Goal: Check status: Check status

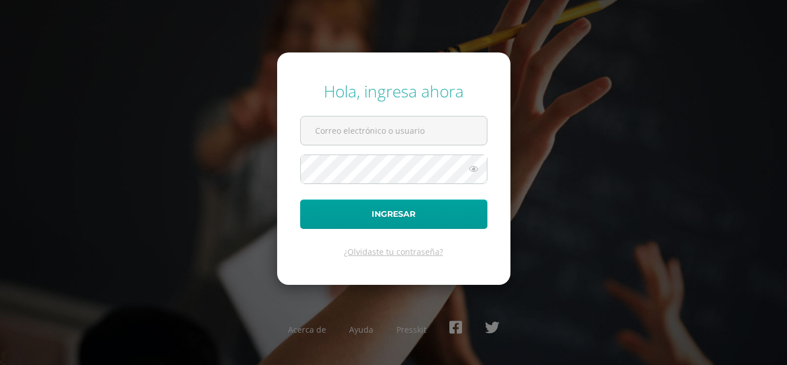
type input "[EMAIL_ADDRESS][DOMAIN_NAME]"
click at [391, 281] on form "Hola, ingresa ahora [EMAIL_ADDRESS][DOMAIN_NAME] Ingresar ¿Olvidaste tu contras…" at bounding box center [393, 168] width 233 height 232
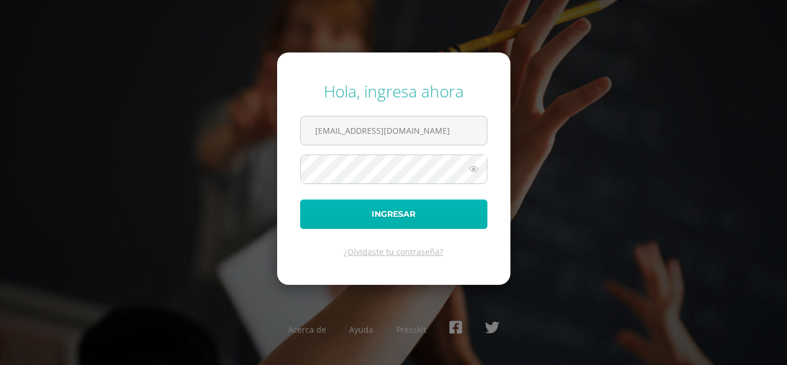
click at [352, 207] on button "Ingresar" at bounding box center [393, 213] width 187 height 29
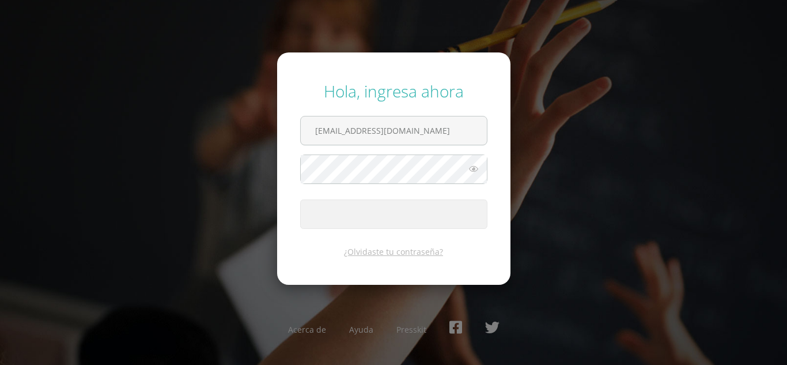
click at [352, 207] on span "submit" at bounding box center [394, 214] width 186 height 28
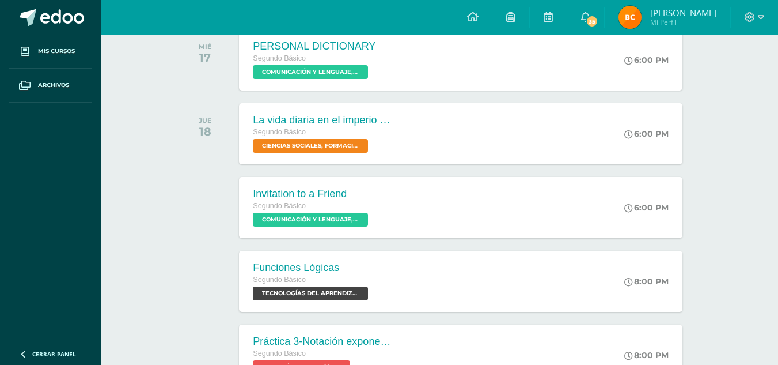
scroll to position [211, 0]
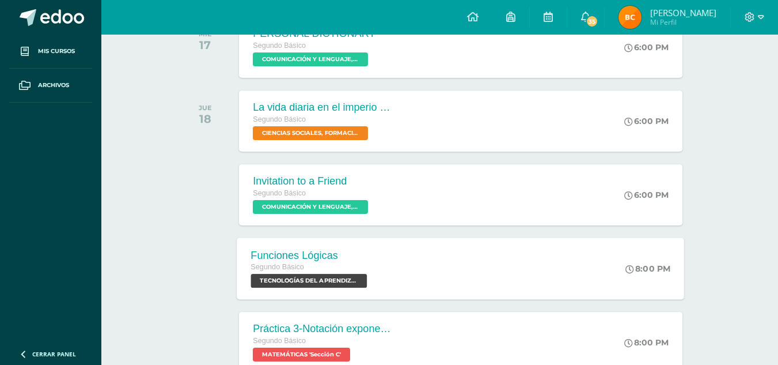
click at [397, 264] on div "Funciones Lógicas Segundo Básico TECNOLOGÍAS DEL APRENDIZAJE Y LA COMUNICACIÓN …" at bounding box center [461, 268] width 448 height 62
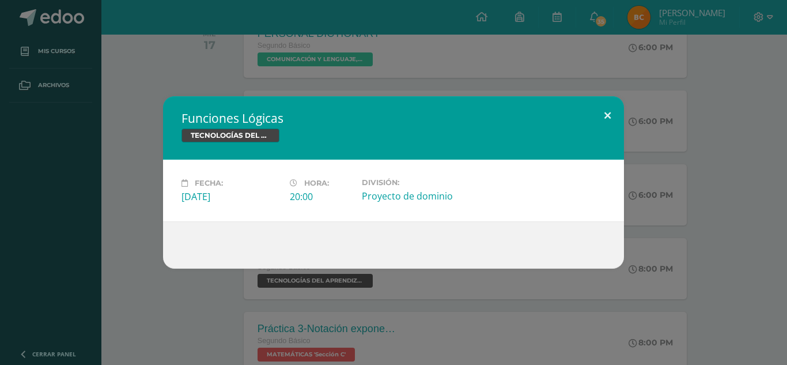
click at [606, 117] on button at bounding box center [607, 115] width 33 height 39
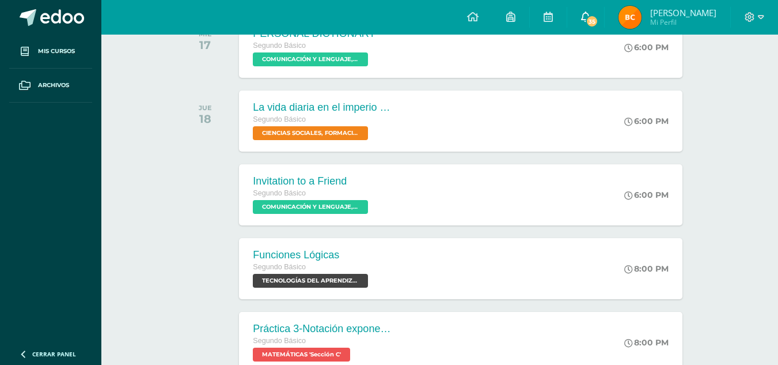
click at [599, 18] on span "35" at bounding box center [592, 21] width 13 height 13
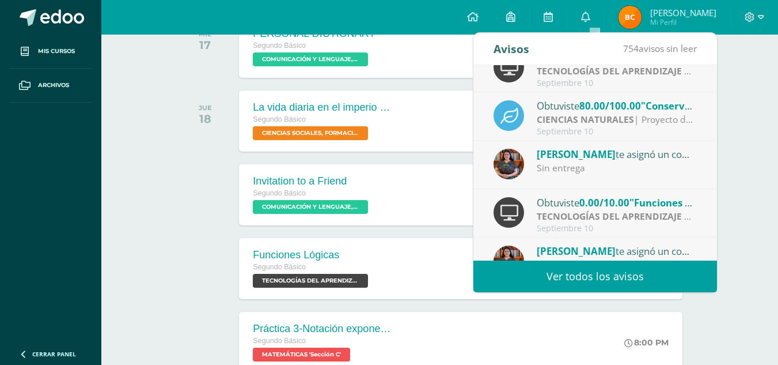
scroll to position [119, 0]
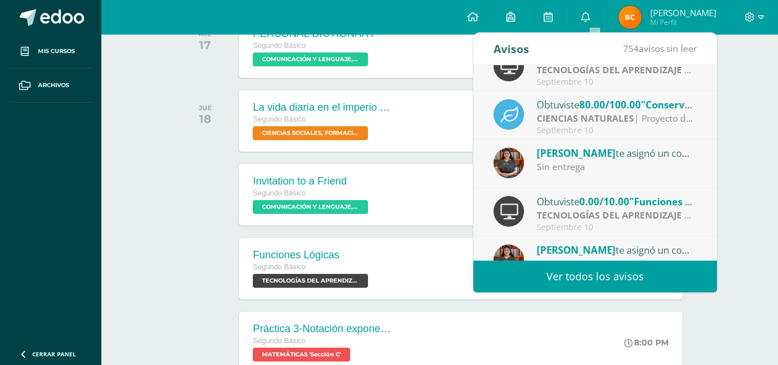
click at [596, 170] on div "Sin entrega" at bounding box center [617, 166] width 160 height 13
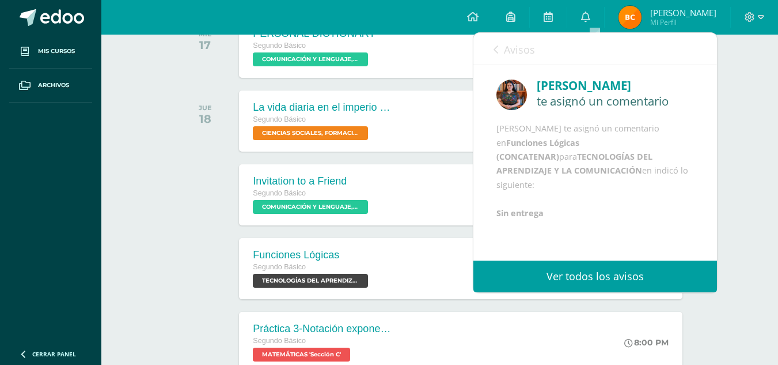
click at [604, 176] on b "TECNOLOGÍAS DEL APRENDIZAJE Y LA COMUNICACIÓN" at bounding box center [575, 163] width 156 height 25
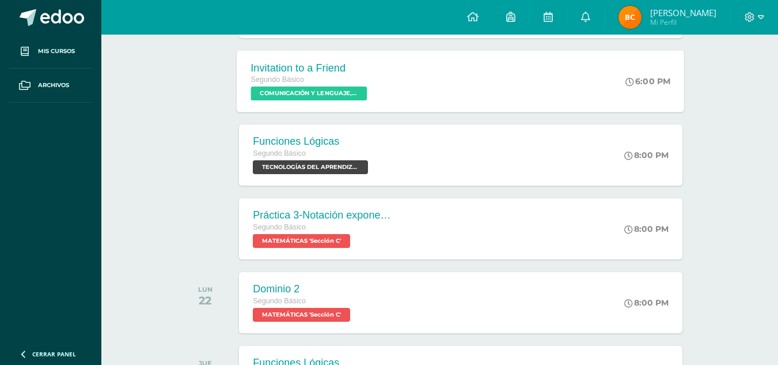
scroll to position [325, 0]
